Goal: Task Accomplishment & Management: Complete application form

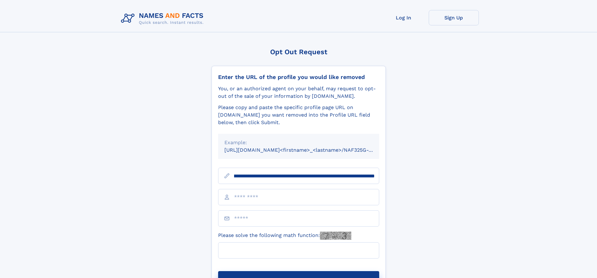
scroll to position [0, 75]
type input "**********"
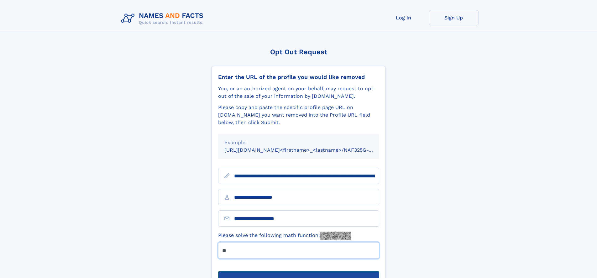
type input "**"
click at [299, 271] on button "Submit Opt Out Request" at bounding box center [298, 281] width 161 height 20
